Goal: Information Seeking & Learning: Understand process/instructions

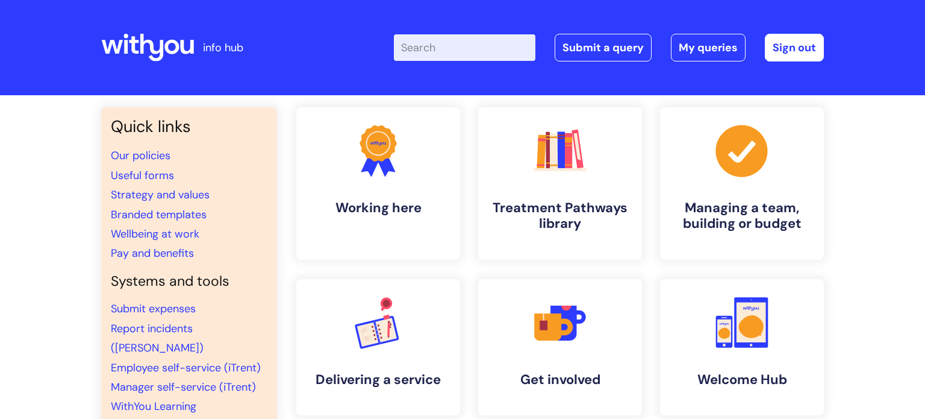
click at [472, 54] on input "Enter your search term here..." at bounding box center [465, 47] width 142 height 26
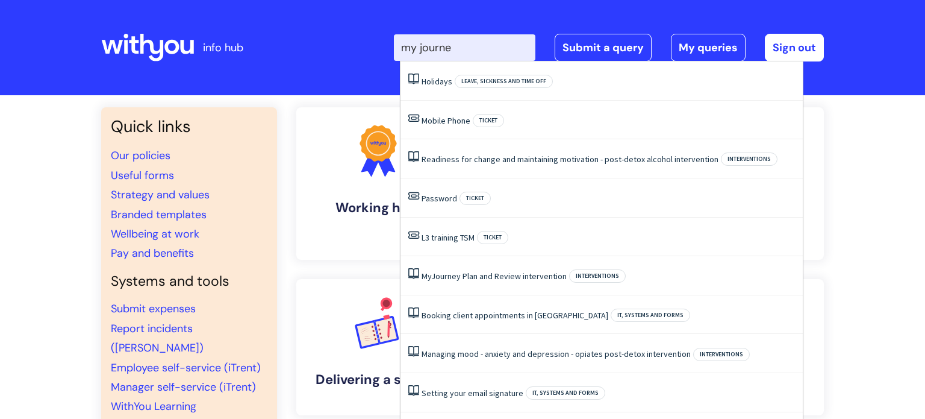
type input "my journey"
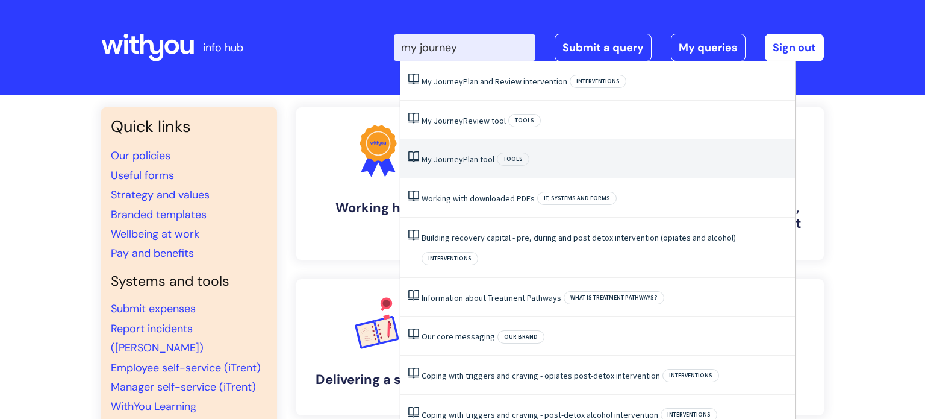
click at [475, 157] on link "My Journey Plan tool" at bounding box center [458, 159] width 73 height 11
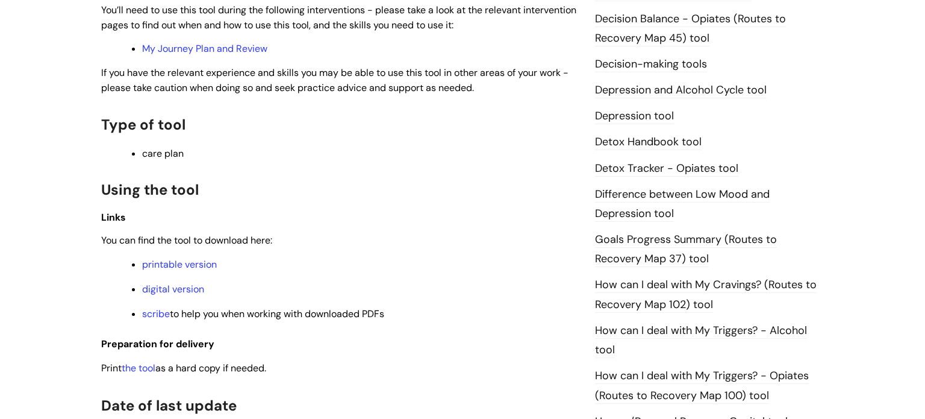
scroll to position [730, 0]
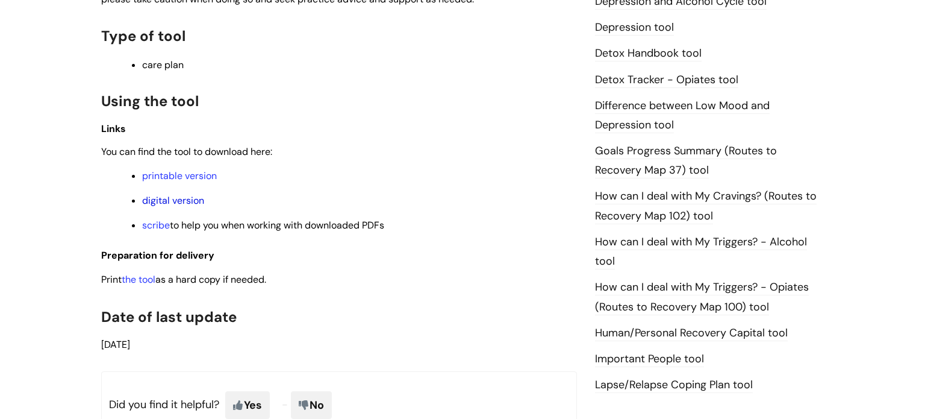
click at [193, 206] on link "digital version" at bounding box center [173, 200] width 62 height 13
